Goal: Transaction & Acquisition: Obtain resource

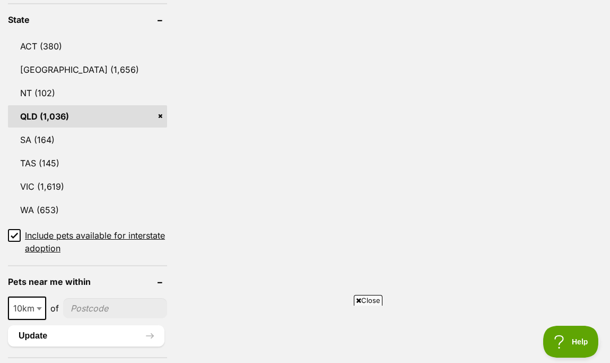
scroll to position [658, 0]
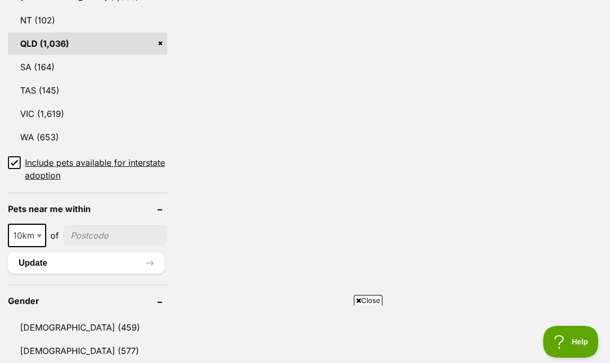
click at [17, 159] on icon at bounding box center [14, 162] width 7 height 7
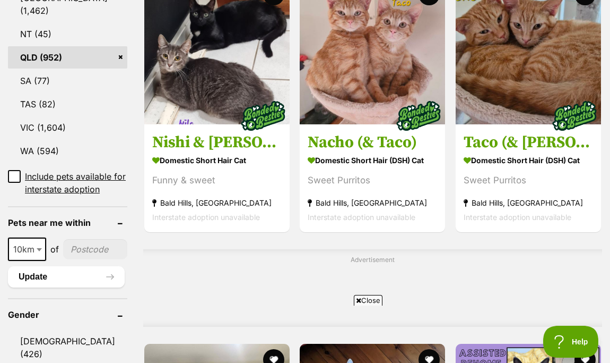
scroll to position [661, 0]
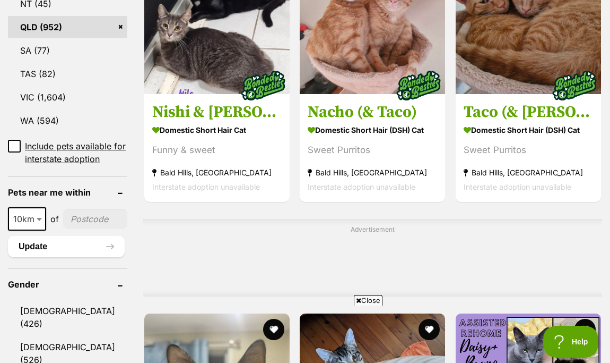
click at [87, 229] on input"] "postcode" at bounding box center [95, 219] width 64 height 20
type input"] "4055"
click at [27, 226] on span "10km" at bounding box center [27, 218] width 36 height 15
select select "50"
click at [53, 257] on button "Update" at bounding box center [66, 246] width 117 height 21
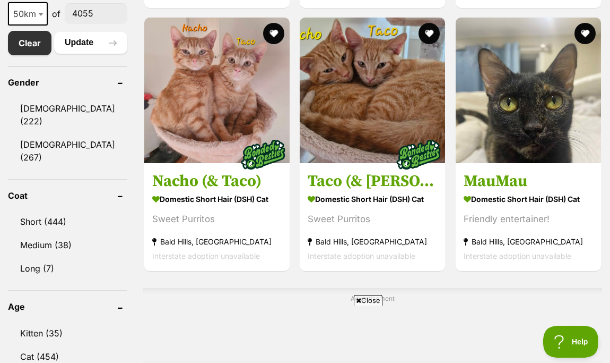
scroll to position [601, 0]
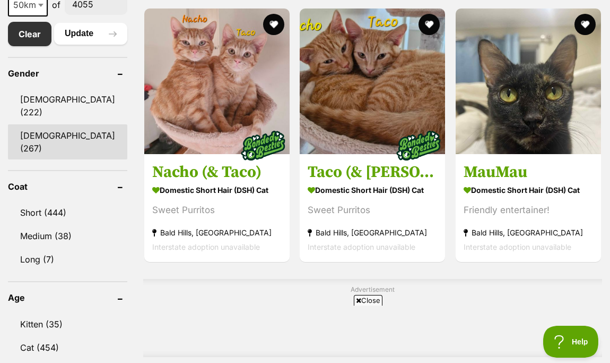
click at [48, 143] on link "[DEMOGRAPHIC_DATA] (267)" at bounding box center [67, 141] width 119 height 35
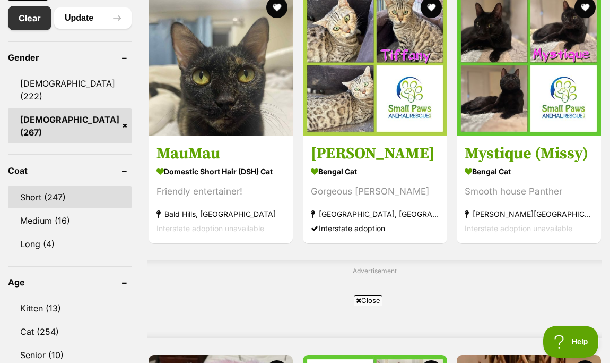
scroll to position [645, 0]
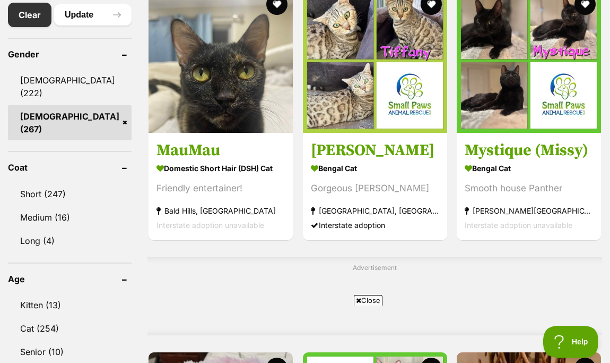
click at [365, 298] on span "Close" at bounding box center [368, 300] width 29 height 11
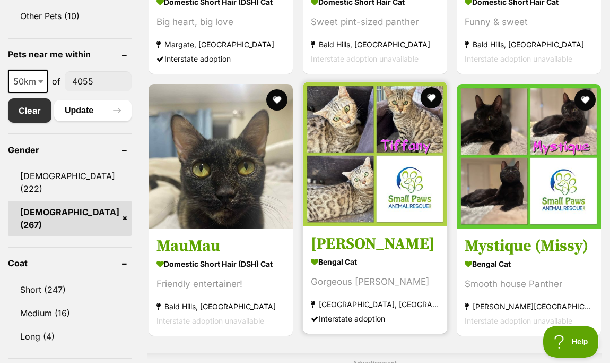
scroll to position [544, 0]
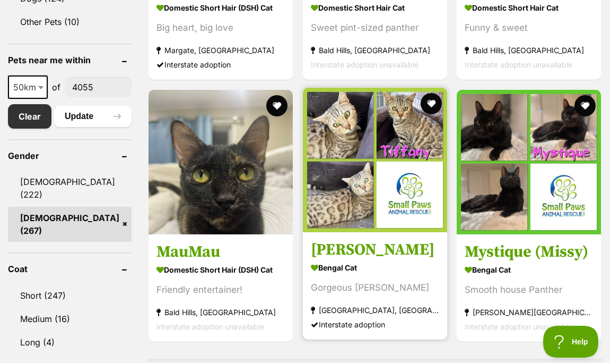
click at [334, 194] on img at bounding box center [375, 160] width 144 height 144
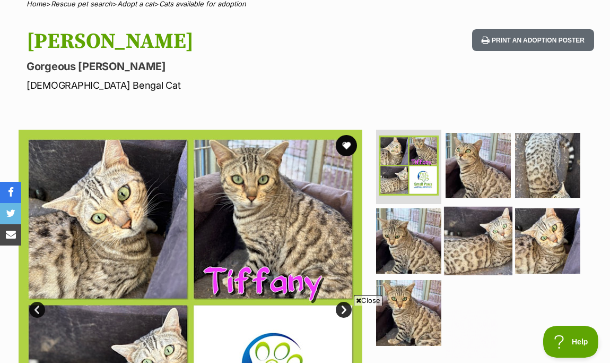
click at [502, 257] on img at bounding box center [478, 240] width 68 height 68
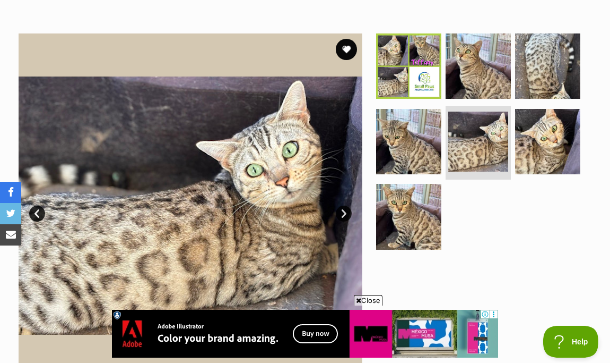
scroll to position [189, 0]
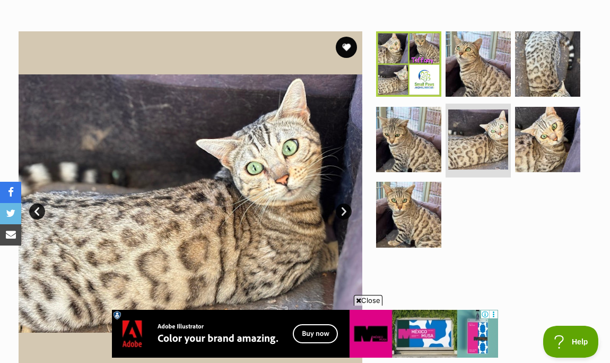
click at [376, 301] on span "Close" at bounding box center [368, 300] width 29 height 11
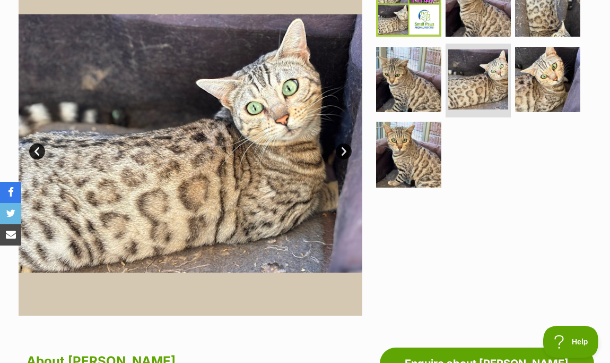
scroll to position [230, 0]
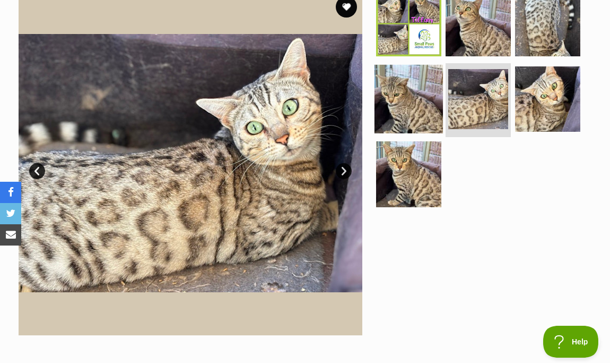
click at [410, 97] on img at bounding box center [409, 98] width 68 height 68
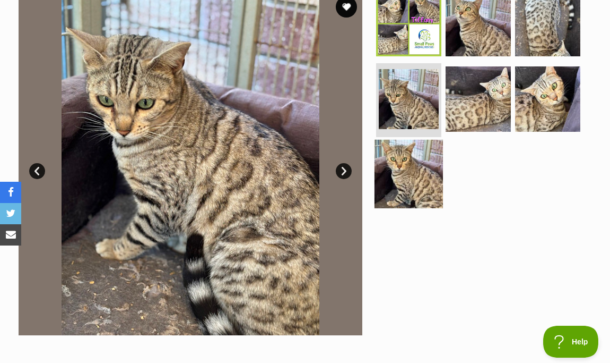
click at [399, 192] on img at bounding box center [409, 174] width 68 height 68
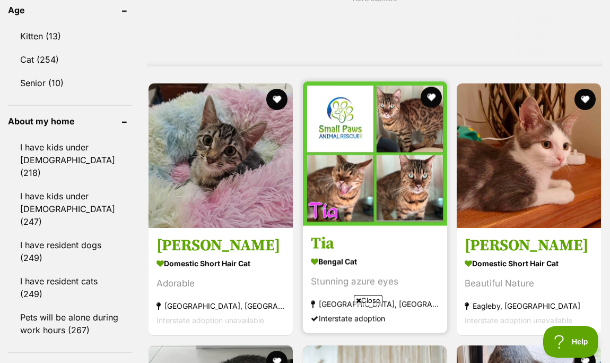
click at [382, 174] on img at bounding box center [375, 153] width 144 height 144
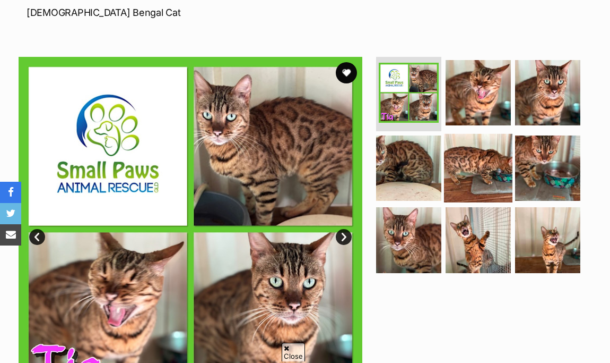
scroll to position [164, 0]
click at [472, 167] on img at bounding box center [478, 167] width 68 height 68
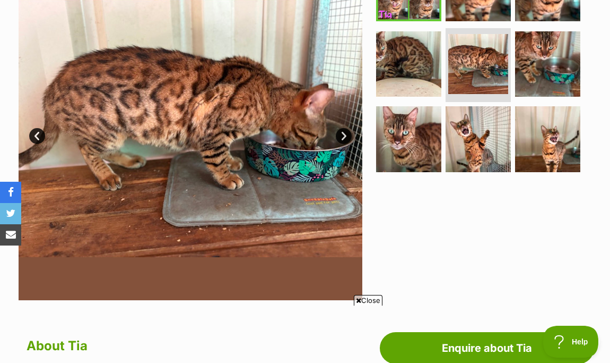
scroll to position [0, 0]
click at [350, 133] on link "Next" at bounding box center [344, 136] width 16 height 16
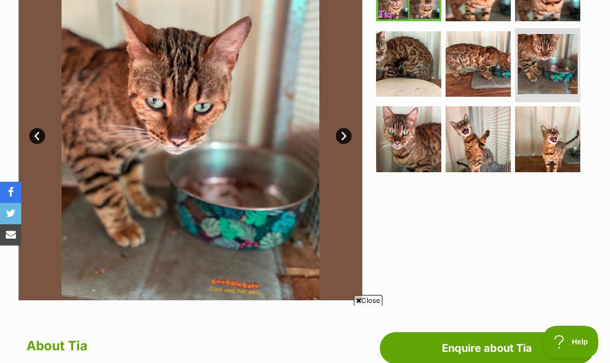
click at [350, 133] on link "Next" at bounding box center [344, 136] width 16 height 16
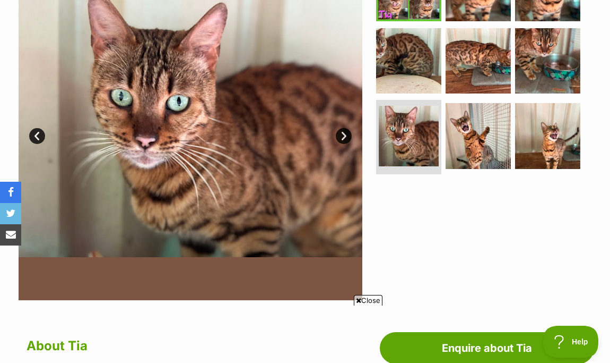
click at [350, 133] on link "Next" at bounding box center [344, 136] width 16 height 16
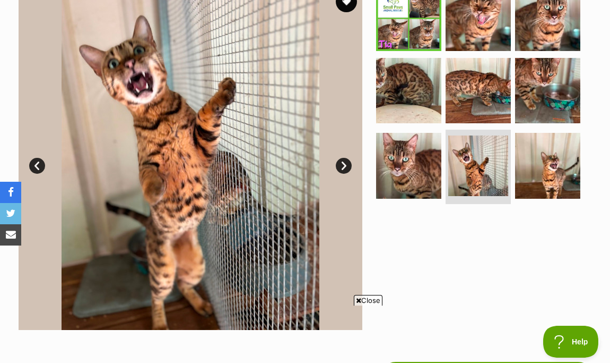
scroll to position [234, 0]
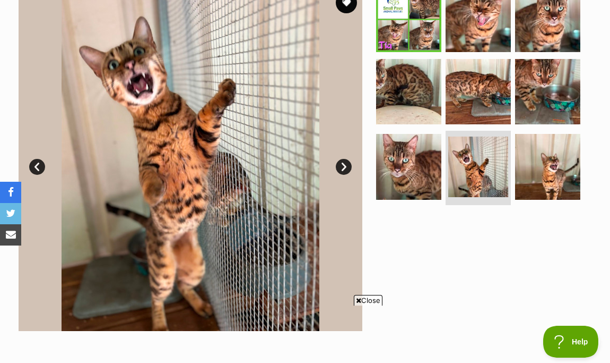
click at [340, 168] on link "Next" at bounding box center [344, 167] width 16 height 16
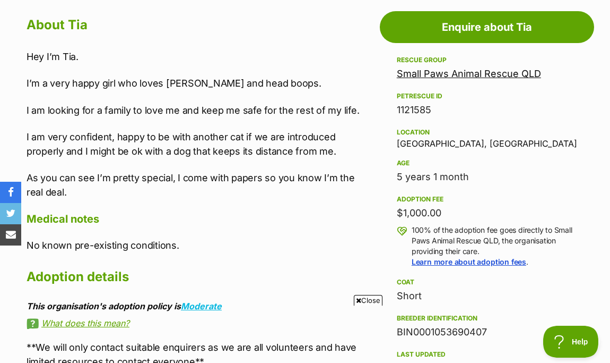
scroll to position [587, 0]
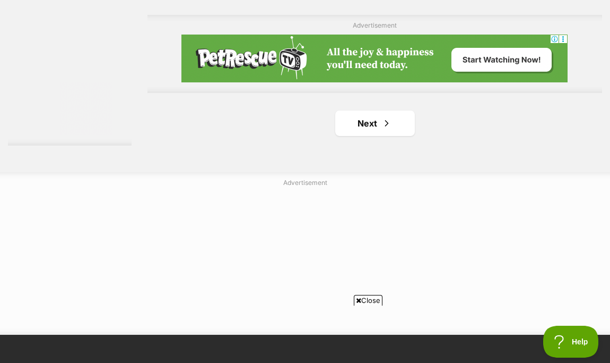
scroll to position [2395, 0]
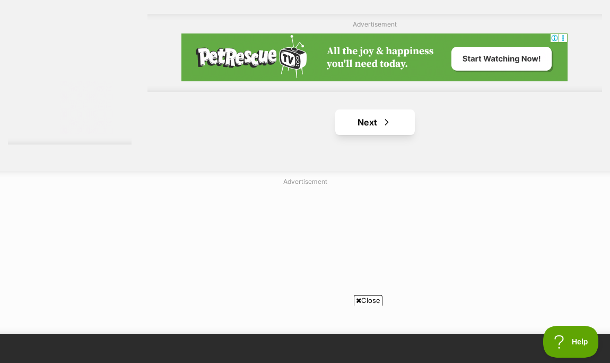
click at [401, 122] on link "Next" at bounding box center [375, 121] width 80 height 25
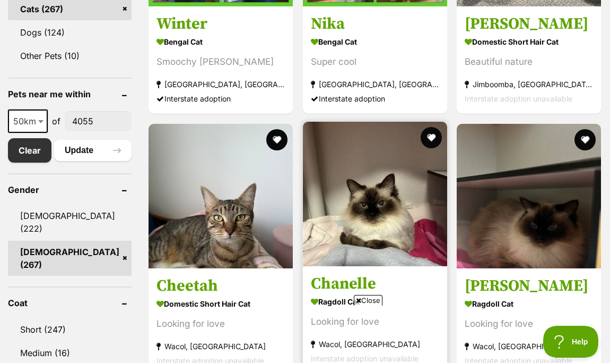
scroll to position [577, 0]
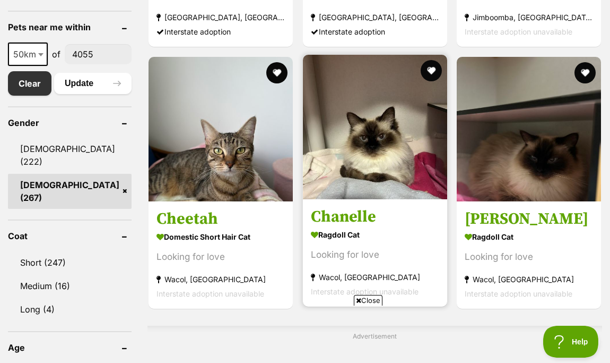
click at [392, 169] on img at bounding box center [375, 127] width 144 height 144
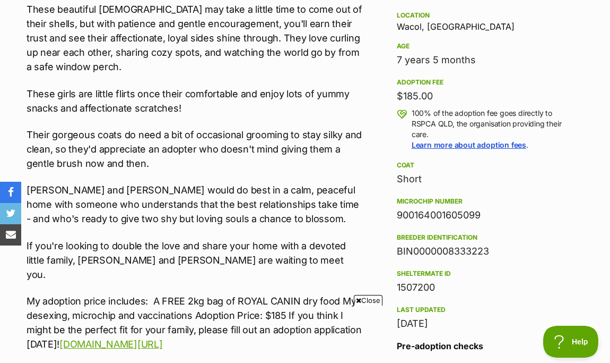
scroll to position [717, 0]
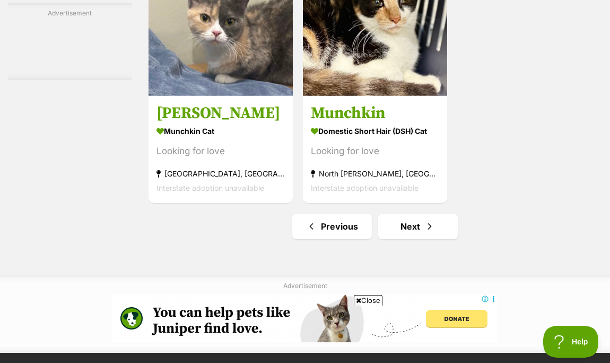
scroll to position [2318, 0]
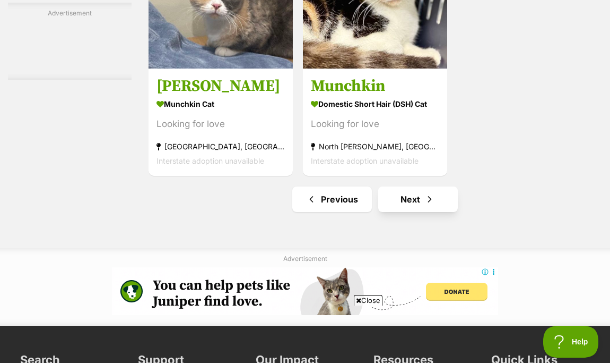
click at [434, 209] on link "Next" at bounding box center [418, 198] width 80 height 25
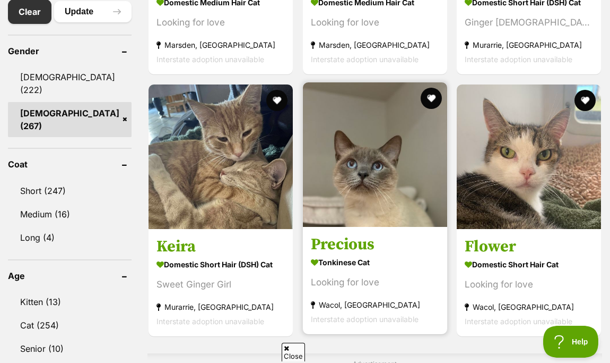
scroll to position [650, 0]
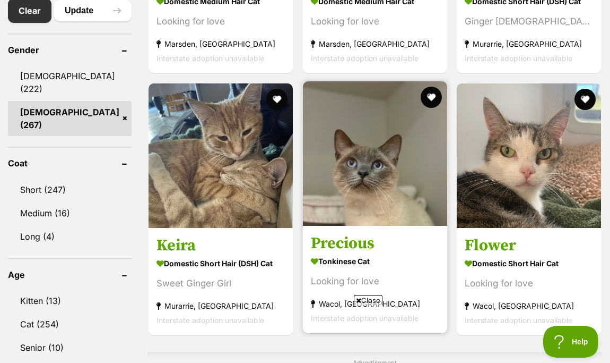
click at [399, 182] on img at bounding box center [375, 153] width 144 height 144
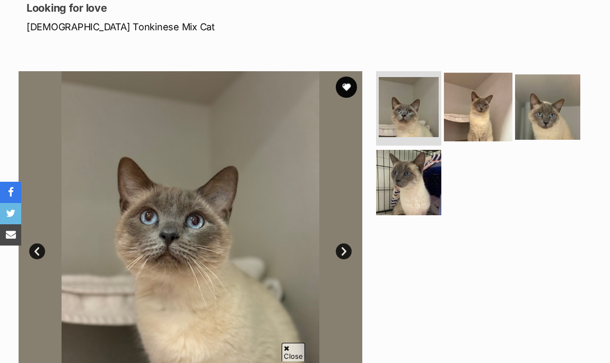
scroll to position [150, 0]
click at [494, 104] on img at bounding box center [478, 107] width 68 height 68
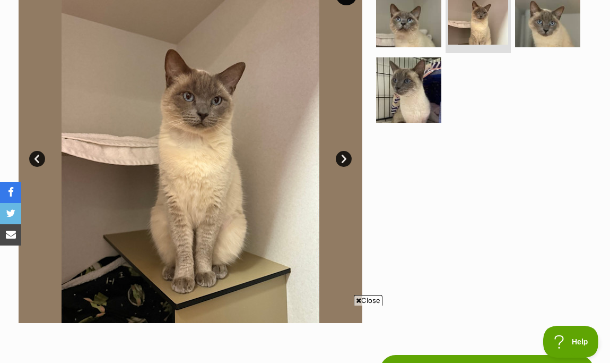
scroll to position [0, 0]
click at [346, 158] on link "Next" at bounding box center [344, 159] width 16 height 16
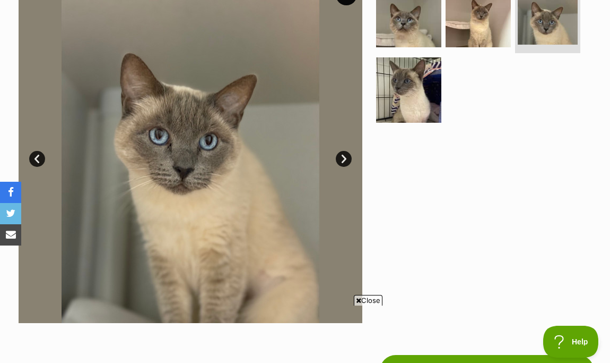
click at [346, 158] on link "Next" at bounding box center [344, 159] width 16 height 16
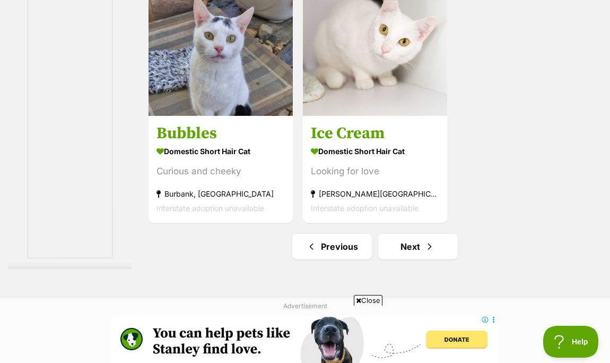
scroll to position [2372, 0]
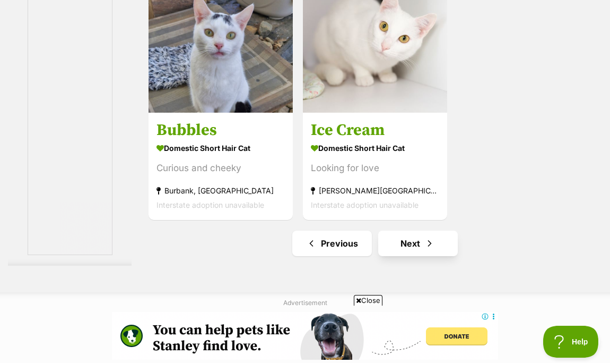
click at [416, 246] on link "Next" at bounding box center [418, 242] width 80 height 25
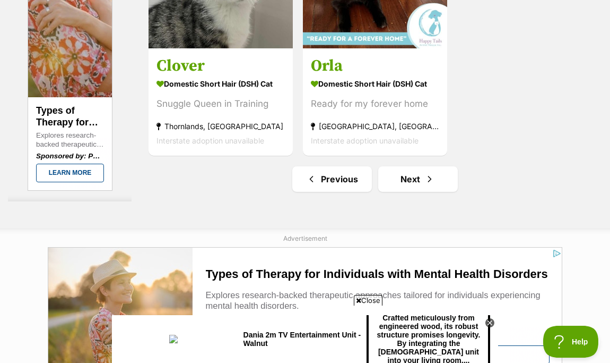
scroll to position [2327, 0]
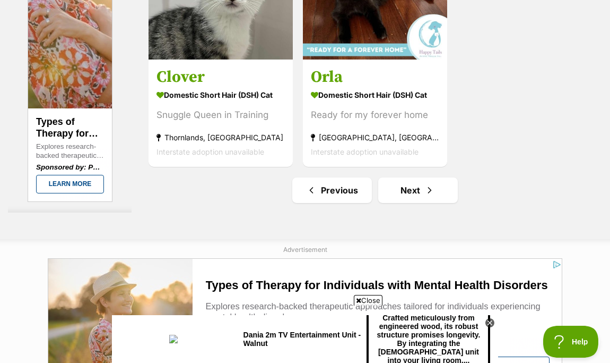
click at [428, 186] on span "Next page" at bounding box center [430, 190] width 11 height 13
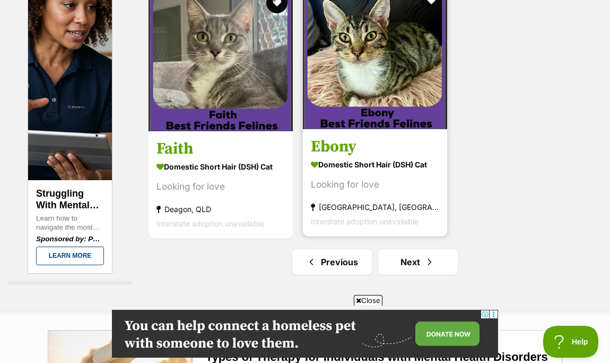
scroll to position [2291, 0]
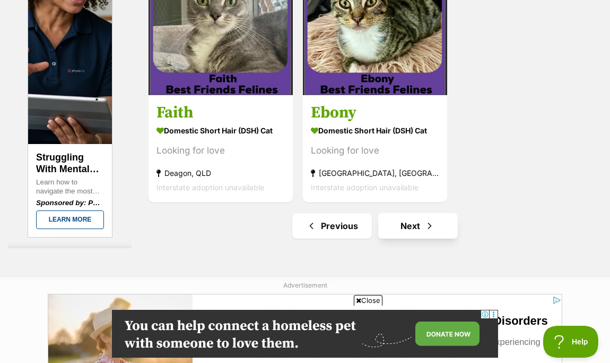
click at [429, 235] on link "Next" at bounding box center [418, 225] width 80 height 25
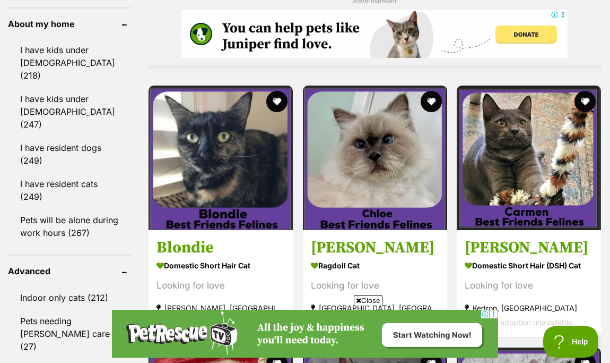
scroll to position [1016, 0]
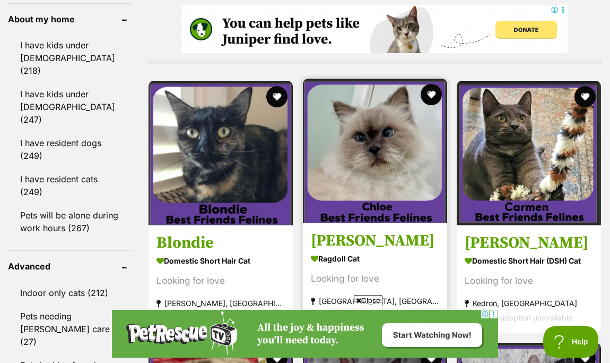
click at [352, 165] on img at bounding box center [375, 151] width 144 height 144
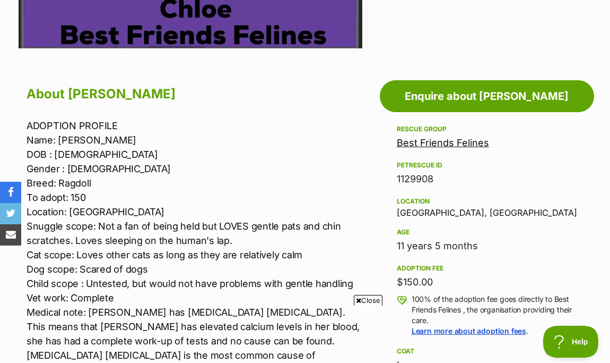
scroll to position [204, 0]
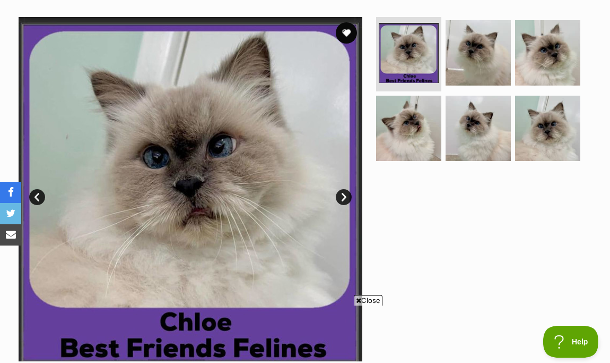
click at [344, 200] on link "Next" at bounding box center [344, 197] width 16 height 16
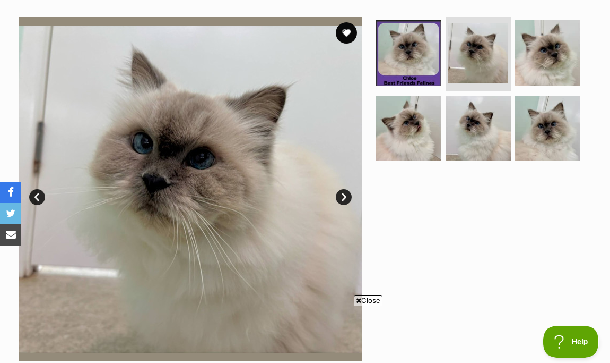
click at [344, 200] on link "Next" at bounding box center [344, 197] width 16 height 16
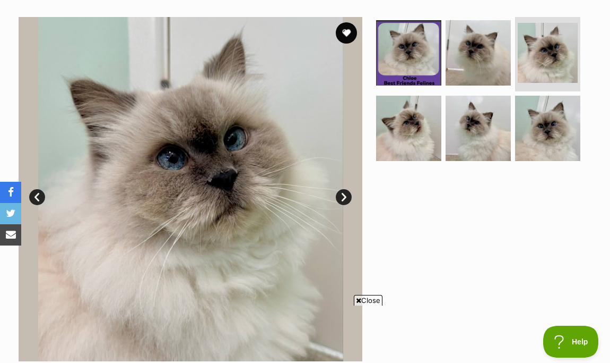
click at [344, 200] on link "Next" at bounding box center [344, 197] width 16 height 16
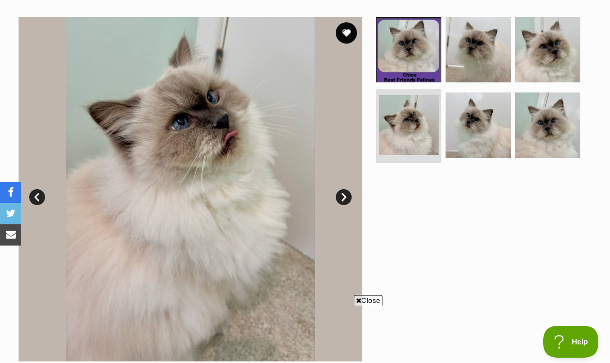
click at [344, 200] on link "Next" at bounding box center [344, 197] width 16 height 16
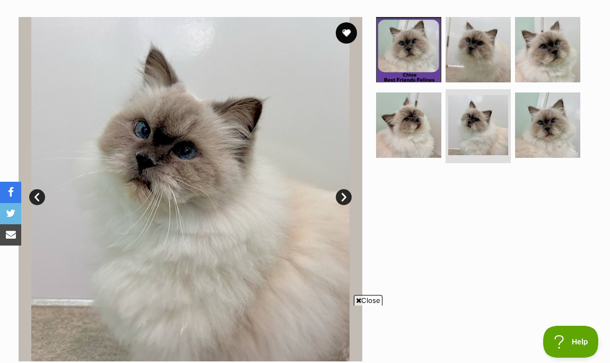
click at [344, 200] on link "Next" at bounding box center [344, 197] width 16 height 16
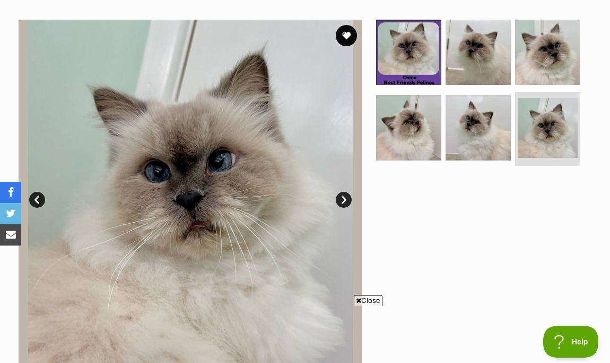
scroll to position [199, 0]
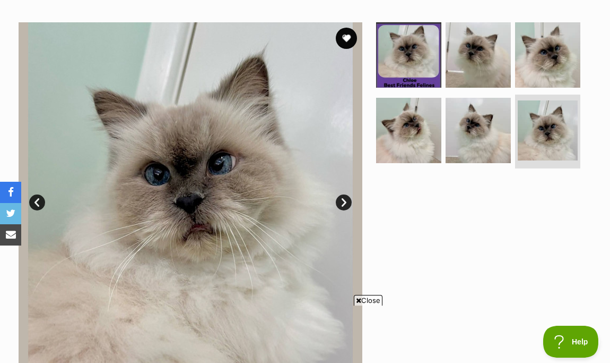
click at [347, 201] on link "Next" at bounding box center [344, 202] width 16 height 16
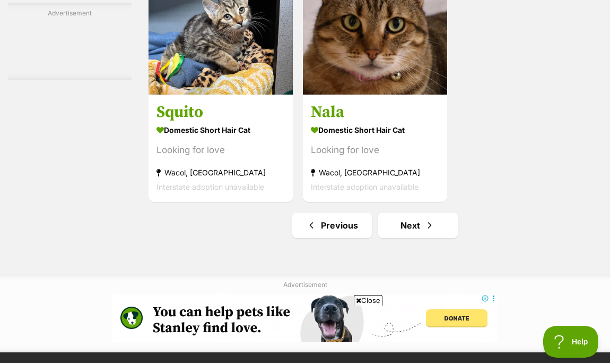
scroll to position [2393, 0]
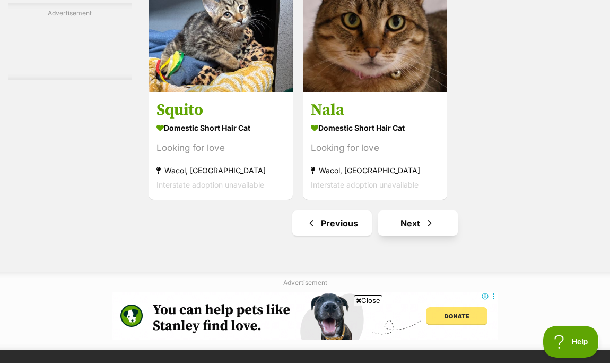
click at [414, 222] on link "Next" at bounding box center [418, 222] width 80 height 25
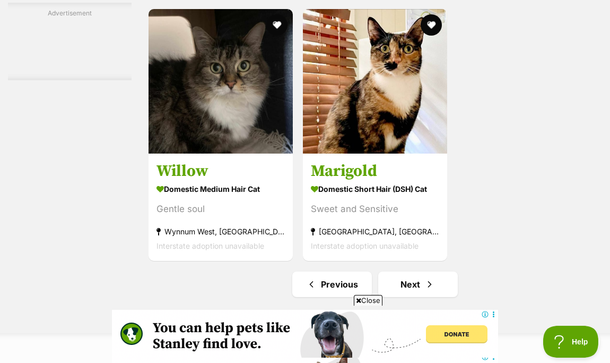
scroll to position [2236, 0]
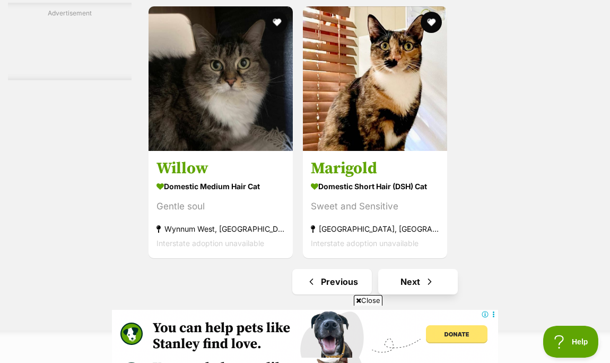
click at [405, 289] on link "Next" at bounding box center [418, 281] width 80 height 25
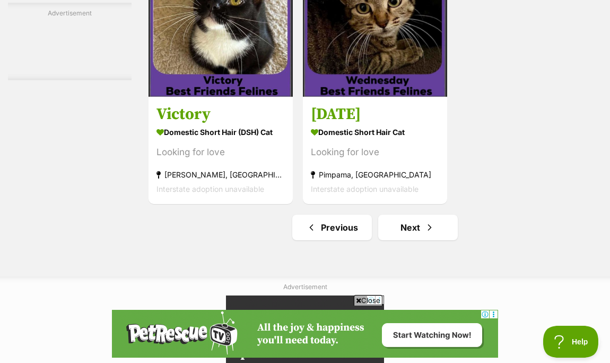
scroll to position [2292, 0]
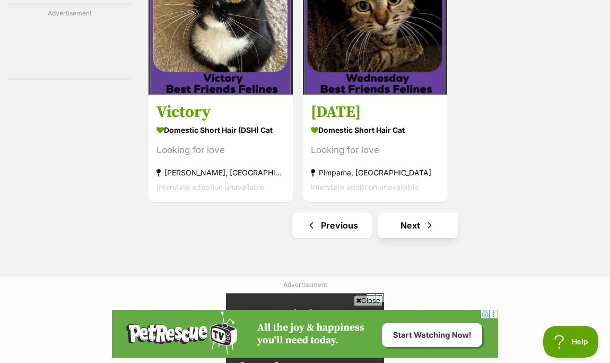
click at [435, 229] on link "Next" at bounding box center [418, 224] width 80 height 25
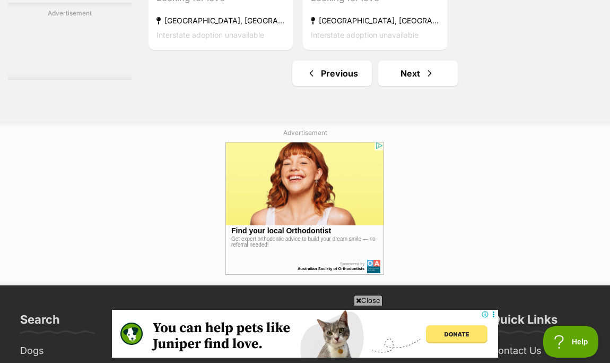
scroll to position [2568, 0]
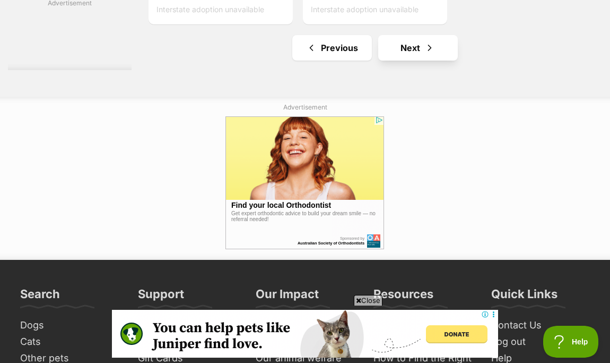
click at [426, 49] on span "Next page" at bounding box center [430, 47] width 11 height 13
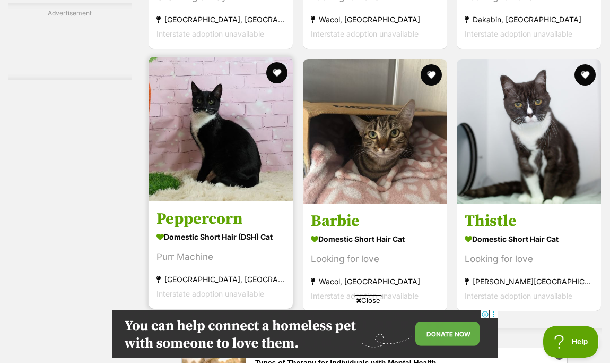
scroll to position [1819, 0]
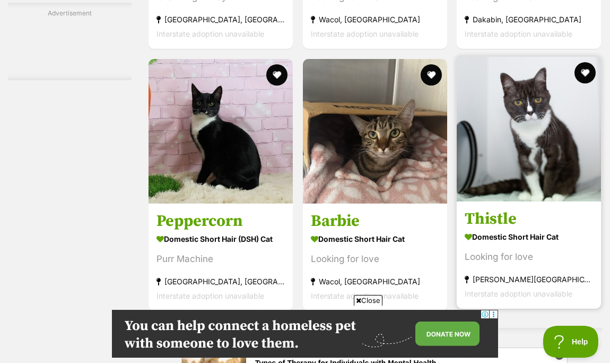
click at [543, 170] on img at bounding box center [529, 129] width 144 height 144
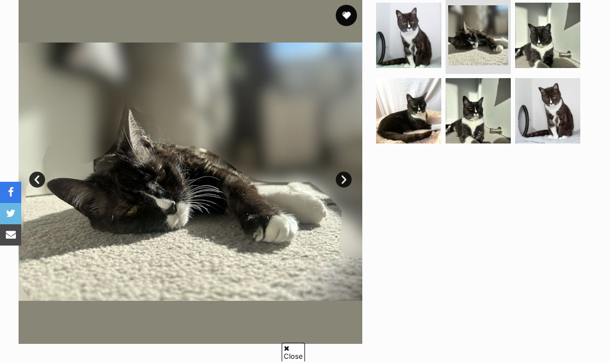
click at [344, 180] on link "Next" at bounding box center [344, 179] width 16 height 16
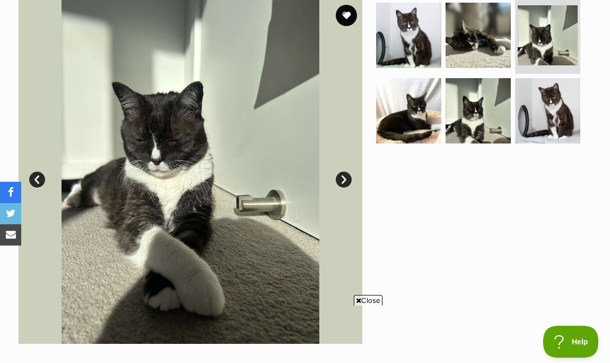
click at [344, 180] on link "Next" at bounding box center [344, 179] width 16 height 16
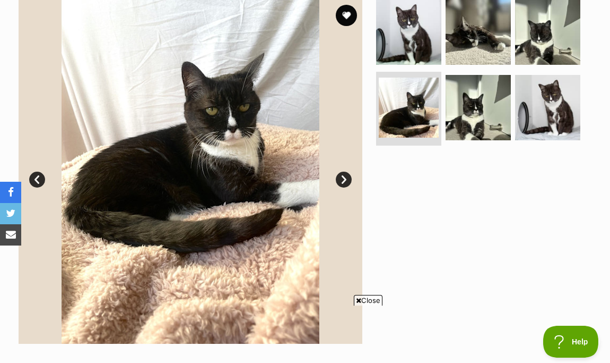
click at [344, 180] on link "Next" at bounding box center [344, 179] width 16 height 16
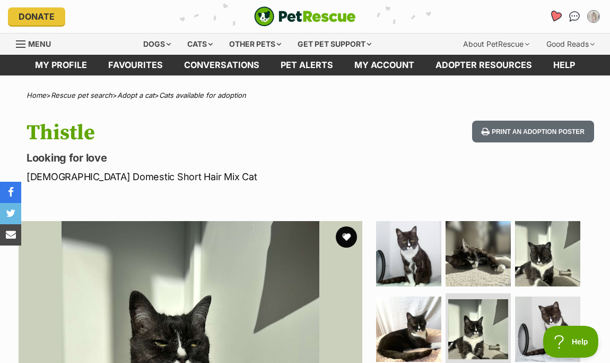
click at [555, 18] on icon "Favourites" at bounding box center [555, 16] width 13 height 12
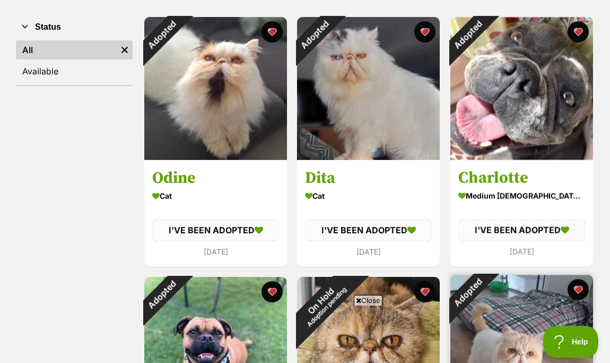
scroll to position [184, 0]
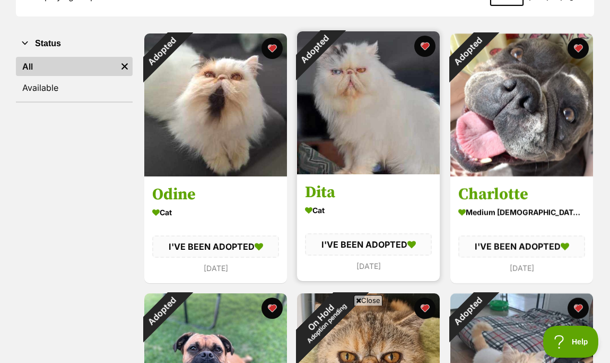
click at [333, 67] on div "Adopted" at bounding box center [315, 49] width 36 height 36
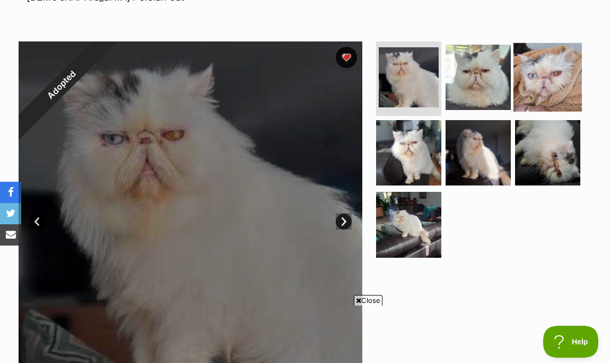
click at [546, 72] on img at bounding box center [548, 77] width 68 height 68
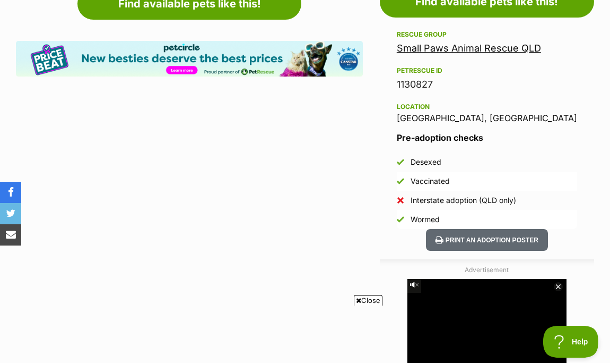
click at [468, 46] on link "Small Paws Animal Rescue QLD" at bounding box center [469, 47] width 144 height 11
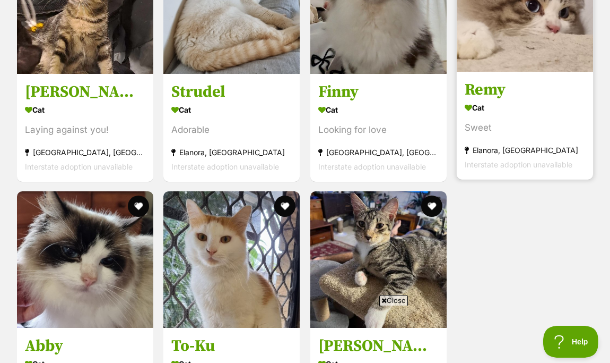
scroll to position [4306, 0]
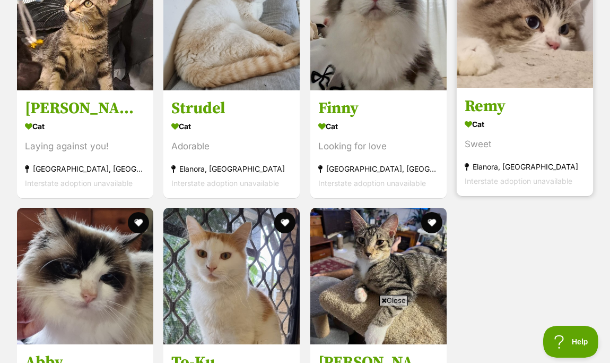
click at [537, 70] on img at bounding box center [525, 20] width 136 height 136
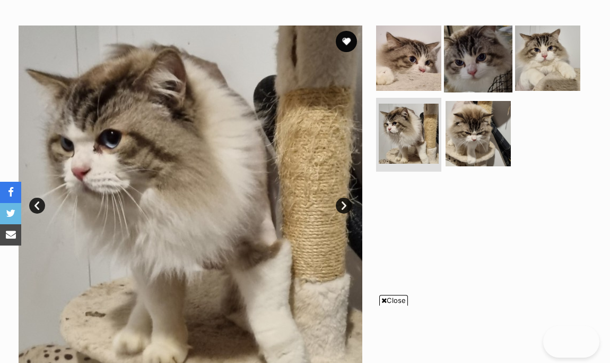
click at [477, 48] on img at bounding box center [478, 58] width 68 height 68
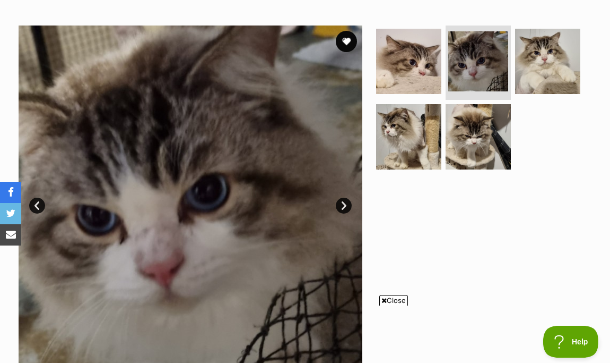
scroll to position [310, 0]
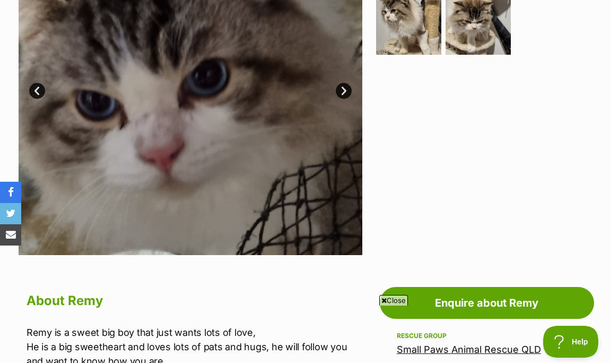
click at [342, 91] on link "Next" at bounding box center [344, 91] width 16 height 16
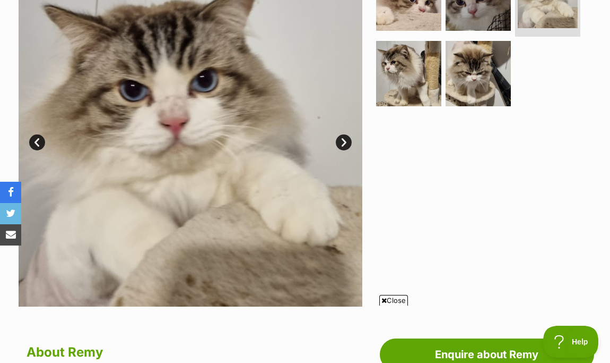
scroll to position [258, 0]
click at [346, 138] on link "Next" at bounding box center [344, 142] width 16 height 16
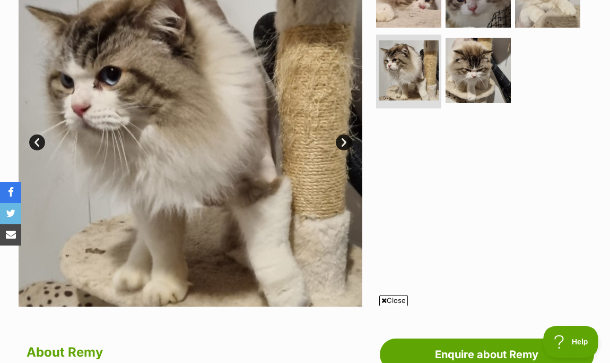
click at [341, 143] on link "Next" at bounding box center [344, 142] width 16 height 16
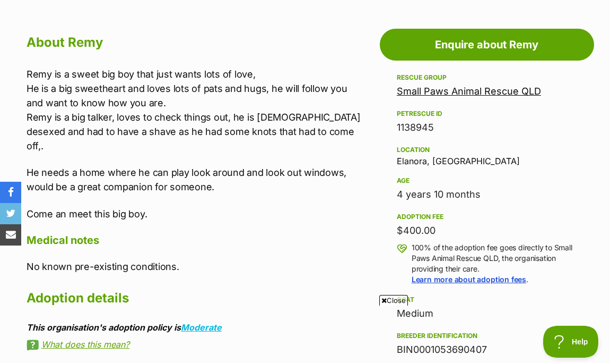
scroll to position [569, 0]
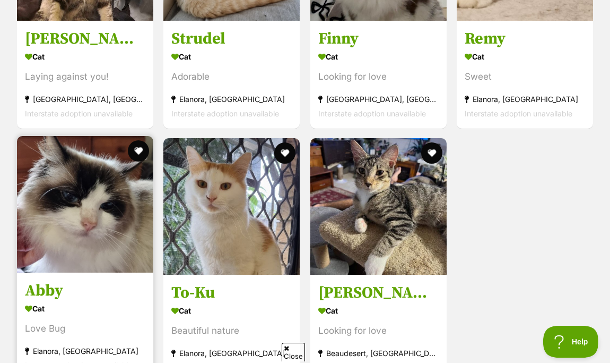
click at [114, 147] on img at bounding box center [85, 204] width 136 height 136
